Goal: Task Accomplishment & Management: Manage account settings

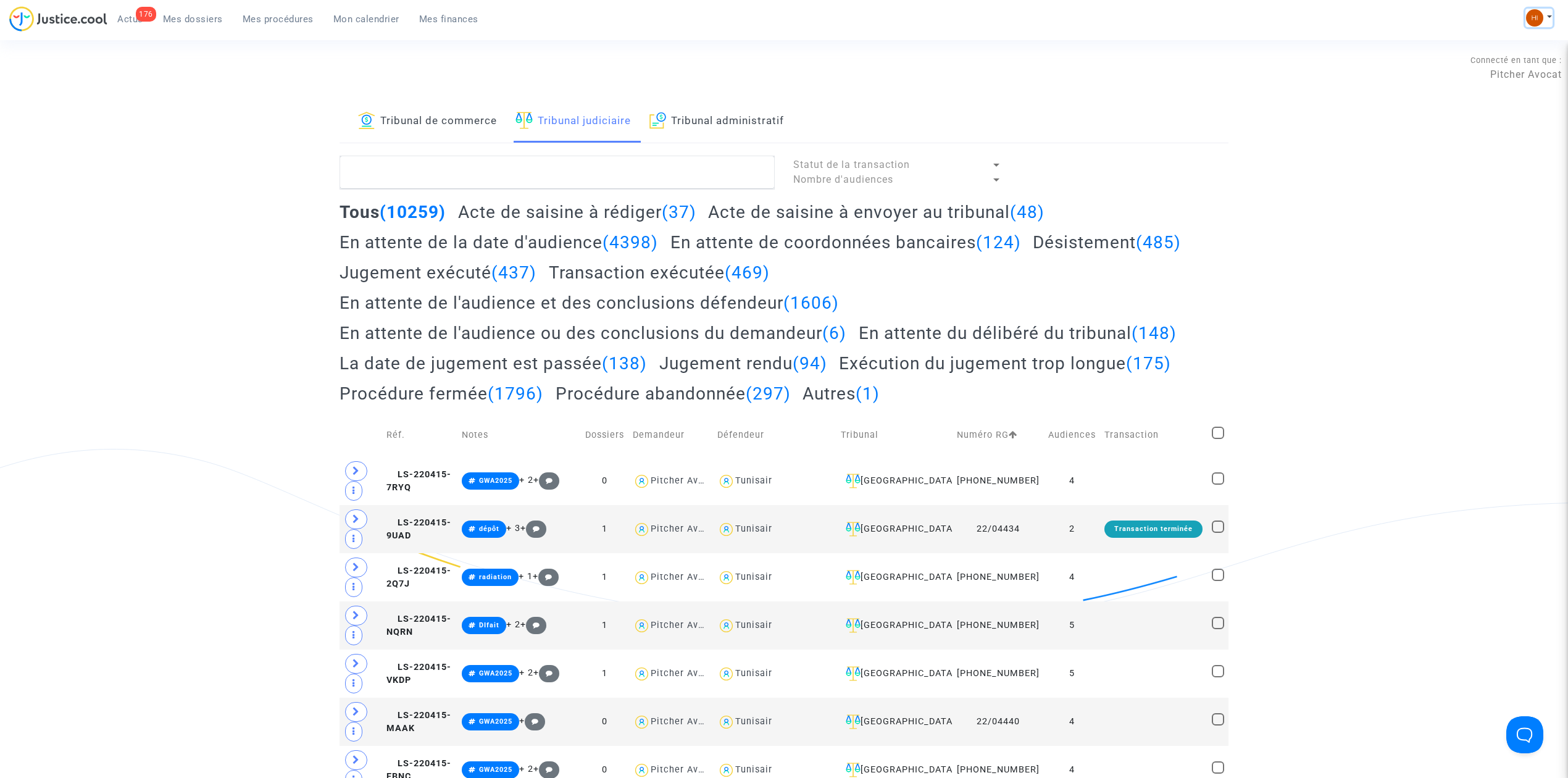
click at [1538, 20] on img at bounding box center [1534, 17] width 17 height 17
click at [1490, 67] on link "Changer de compte" at bounding box center [1490, 64] width 125 height 20
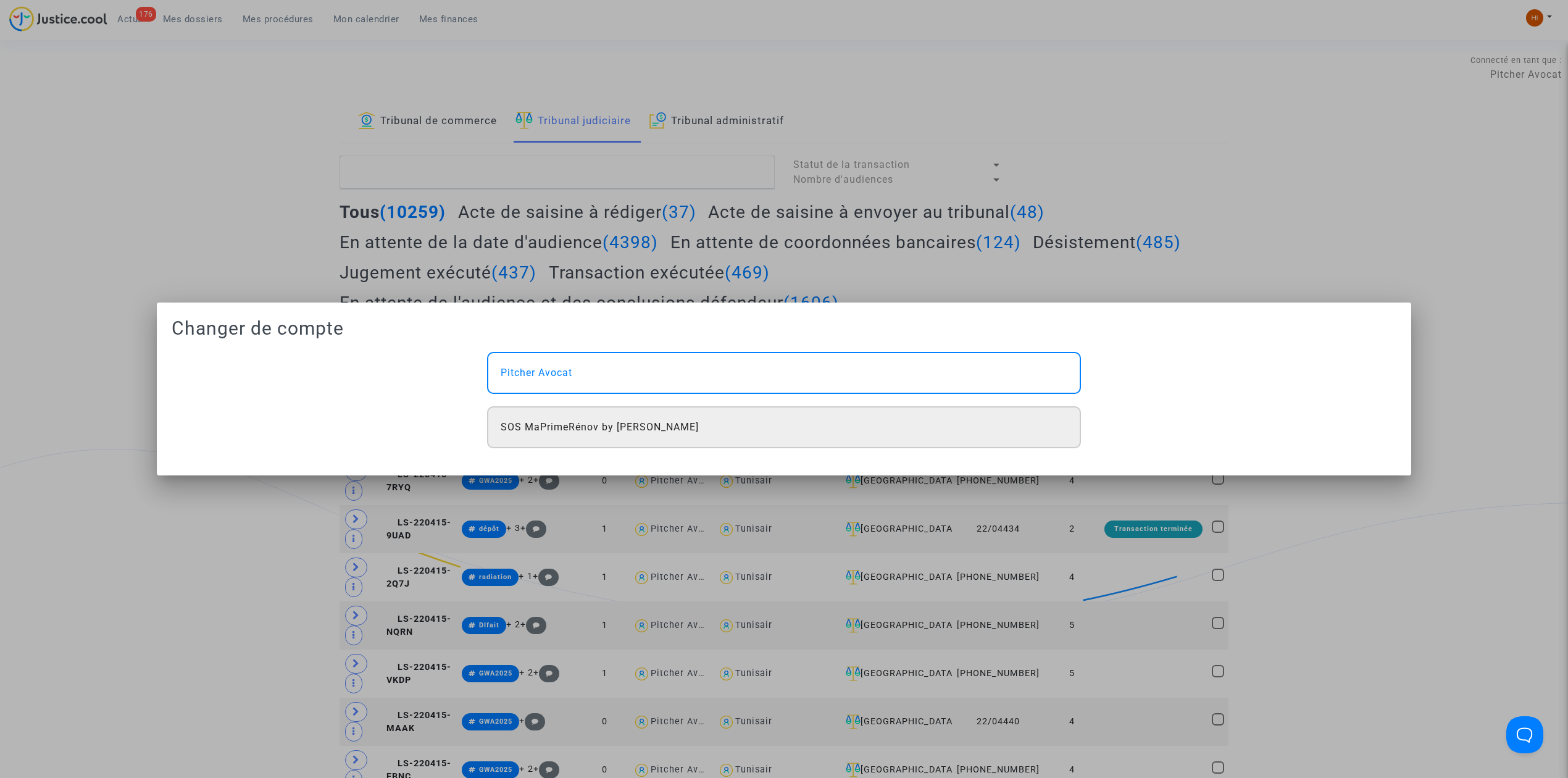
click at [602, 445] on div "SOS MaPrimeRénov by [PERSON_NAME]" at bounding box center [784, 427] width 594 height 42
